Goal: Find specific page/section: Find specific page/section

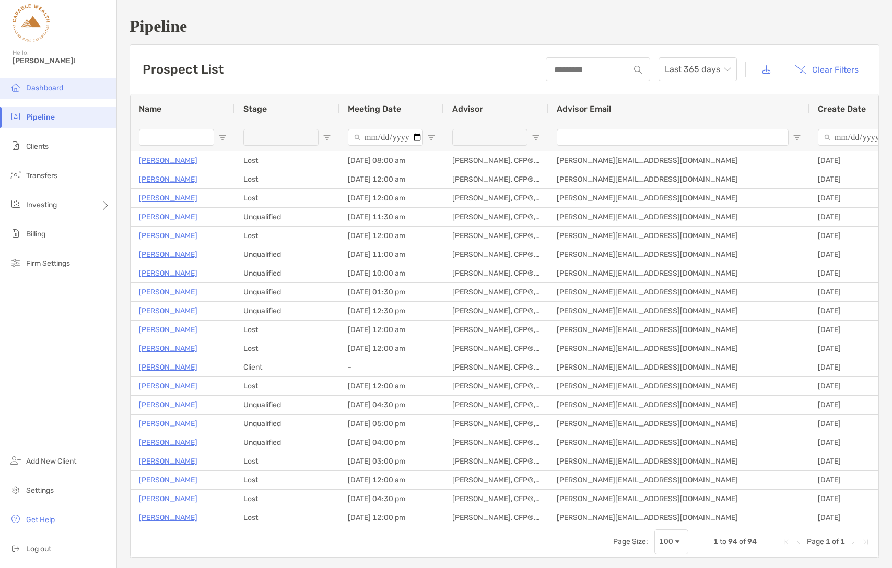
click at [58, 92] on li "Dashboard" at bounding box center [58, 88] width 116 height 21
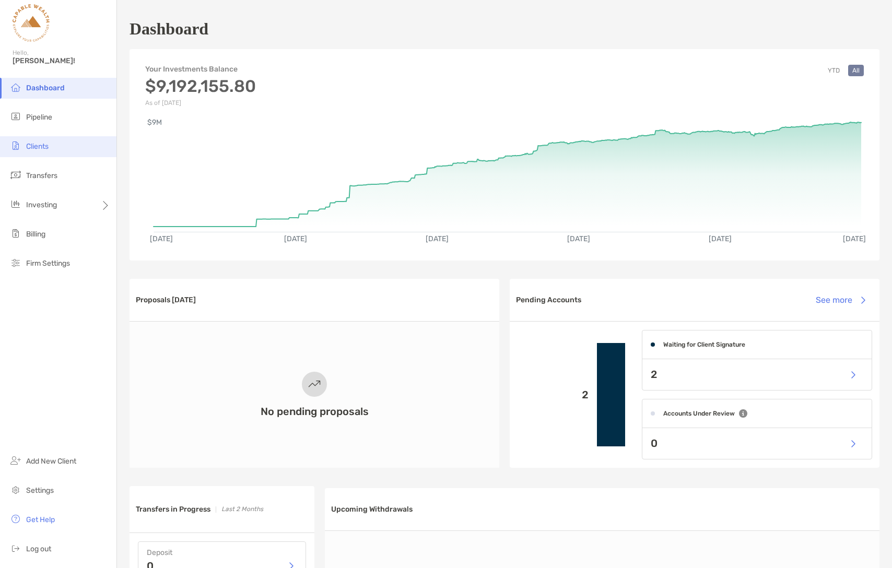
click at [53, 149] on li "Clients" at bounding box center [58, 146] width 116 height 21
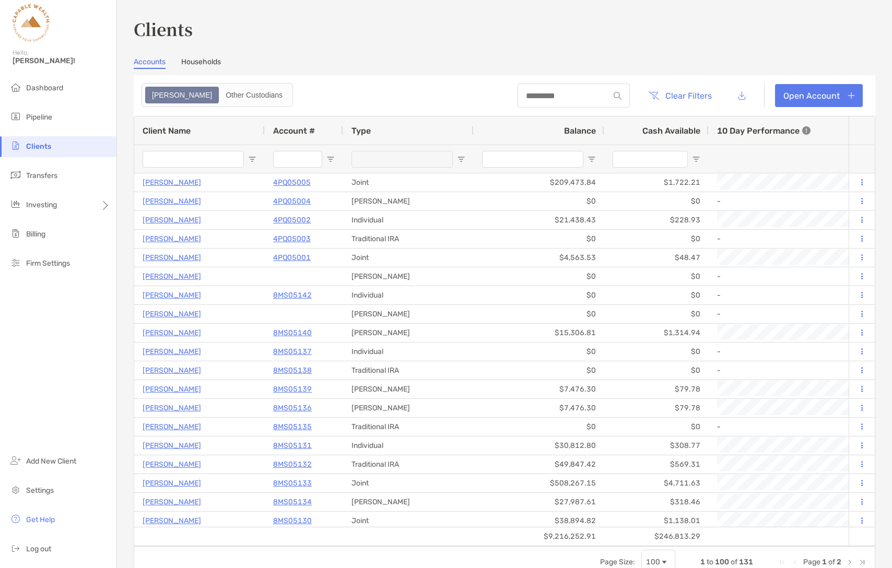
click at [175, 159] on input "Client Name Filter Input" at bounding box center [193, 159] width 101 height 17
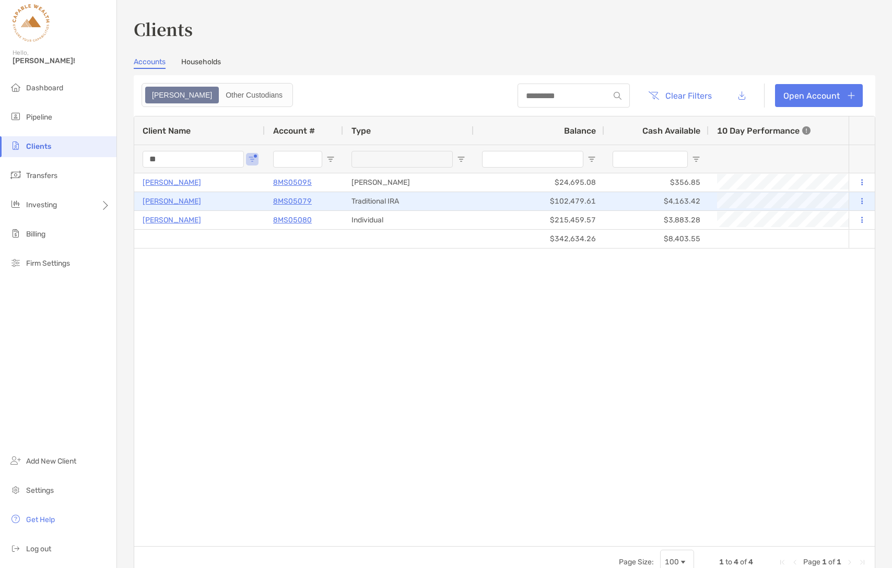
type input "**"
click at [285, 200] on p "8MS05079" at bounding box center [292, 201] width 39 height 13
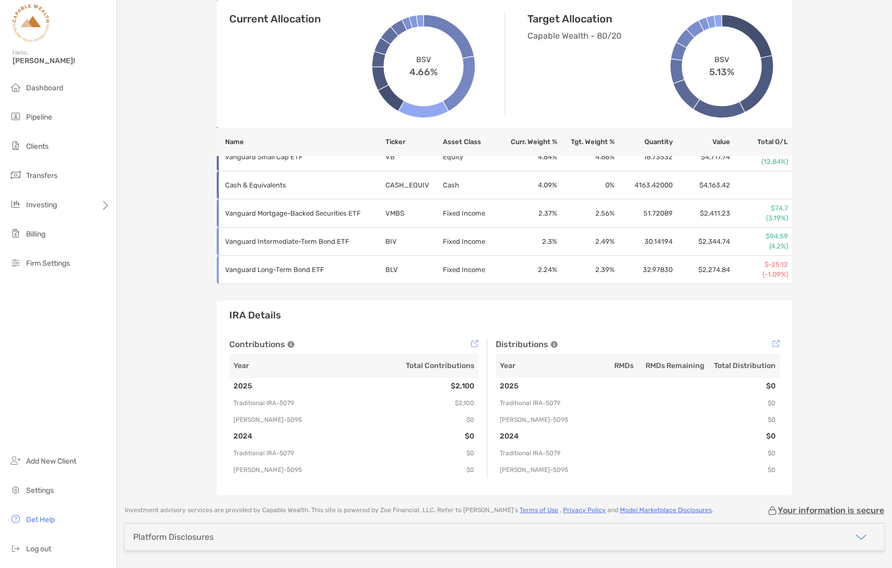
scroll to position [653, 0]
